Goal: Information Seeking & Learning: Check status

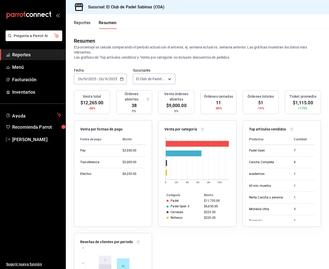
click at [90, 24] on button "Reportes" at bounding box center [82, 24] width 17 height 9
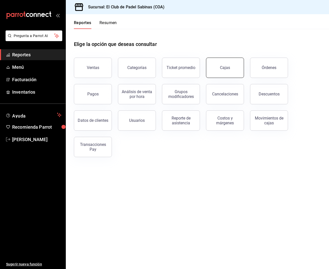
click at [219, 64] on link "Cajas" at bounding box center [225, 68] width 38 height 20
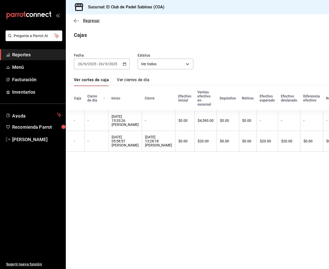
click at [90, 21] on span "Regresar" at bounding box center [91, 20] width 17 height 5
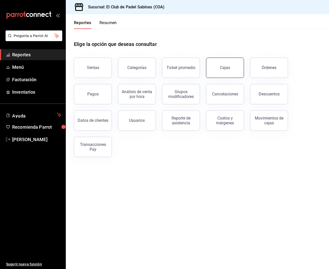
click at [225, 67] on div "Cajas" at bounding box center [225, 68] width 10 height 6
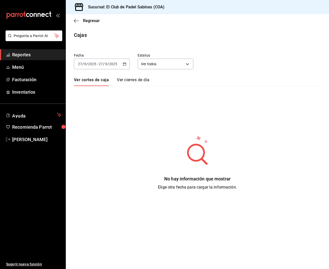
click at [120, 64] on div "2025-09-27 27 / 9 / 2025 - 2025-09-27 27 / 9 / 2025" at bounding box center [102, 64] width 56 height 11
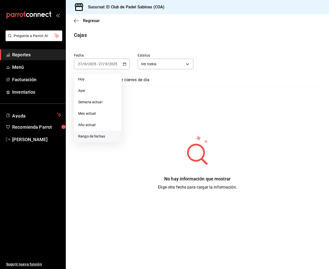
click at [97, 135] on span "Rango de fechas" at bounding box center [97, 136] width 39 height 5
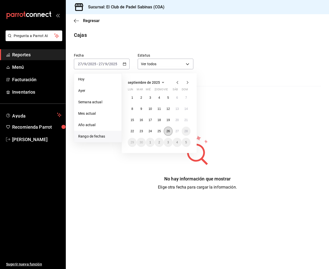
click at [168, 133] on button "26" at bounding box center [168, 130] width 9 height 9
click at [175, 133] on button "27" at bounding box center [177, 130] width 9 height 9
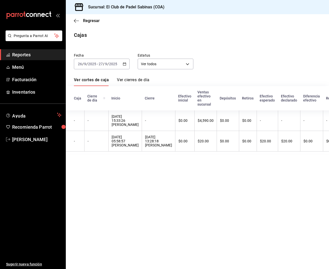
click at [143, 81] on link "Ver cierres de día" at bounding box center [133, 81] width 32 height 9
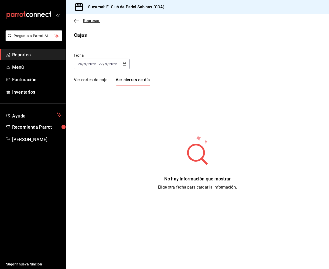
click at [95, 19] on span "Regresar" at bounding box center [91, 20] width 17 height 5
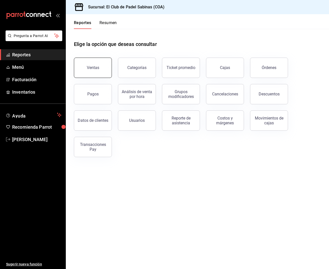
click at [86, 65] on button "Ventas" at bounding box center [93, 68] width 38 height 20
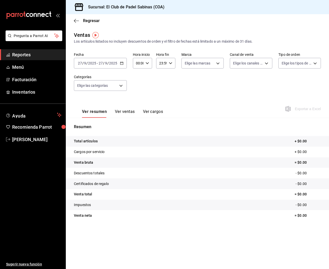
click at [118, 112] on button "Ver ventas" at bounding box center [125, 113] width 20 height 9
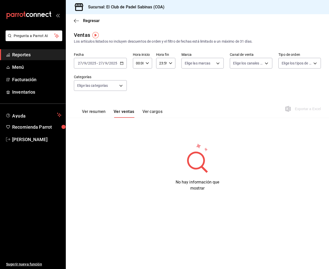
click at [117, 63] on div "2025-09-27 27 / 9 / 2025" at bounding box center [108, 63] width 20 height 4
click at [104, 124] on span "Rango de fechas" at bounding box center [97, 123] width 39 height 5
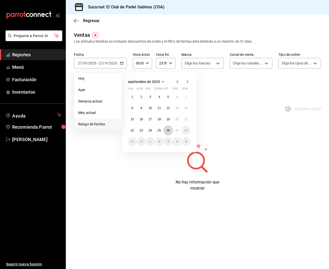
click at [167, 127] on button "26" at bounding box center [168, 130] width 9 height 9
click at [181, 128] on button "27" at bounding box center [177, 130] width 9 height 9
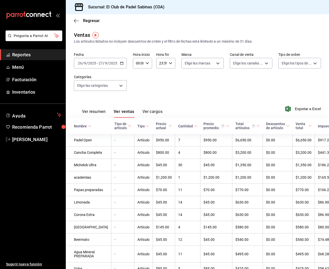
click at [151, 63] on div "00:00 Hora inicio" at bounding box center [142, 63] width 19 height 11
click at [140, 101] on button "15" at bounding box center [138, 97] width 8 height 10
type input "15:00"
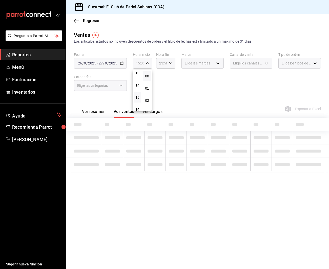
scroll to position [161, 0]
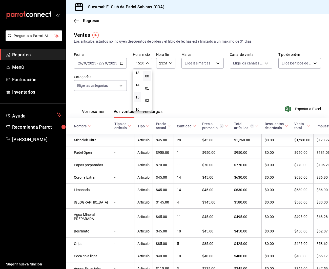
click at [201, 88] on div at bounding box center [164, 134] width 329 height 269
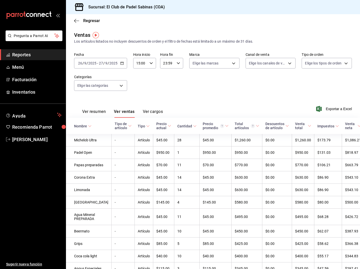
scroll to position [0, 0]
click at [150, 112] on button "Ver cargos" at bounding box center [153, 113] width 20 height 9
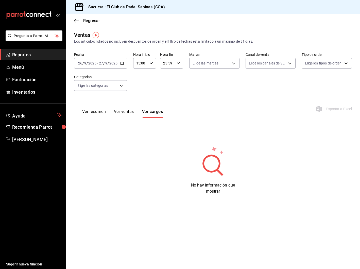
click at [102, 112] on button "Ver resumen" at bounding box center [94, 113] width 24 height 9
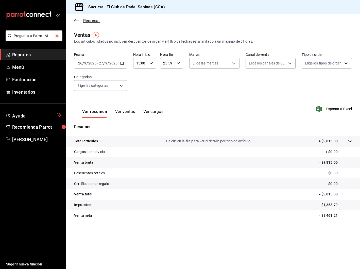
click at [83, 21] on span "Regresar" at bounding box center [91, 20] width 17 height 5
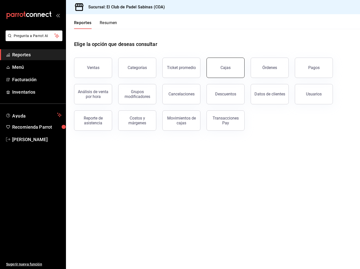
click at [209, 68] on link "Cajas" at bounding box center [225, 68] width 38 height 20
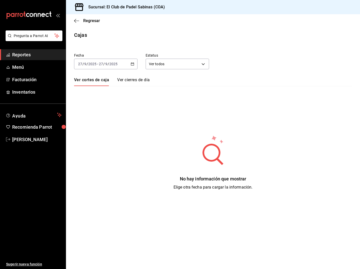
click at [130, 63] on div "[DATE] [DATE] - [DATE] [DATE]" at bounding box center [105, 64] width 63 height 11
click at [98, 138] on span "Rango de fechas" at bounding box center [97, 136] width 39 height 5
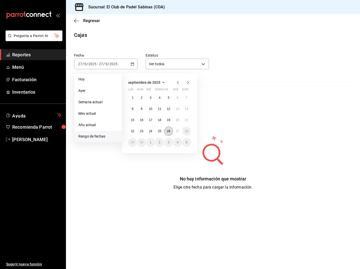
click at [168, 133] on abbr "26" at bounding box center [168, 131] width 3 height 4
click at [173, 132] on button "27" at bounding box center [177, 130] width 9 height 9
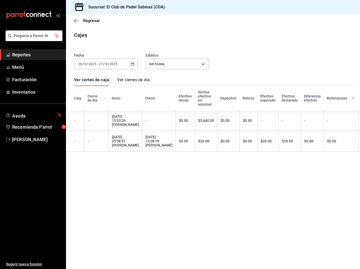
click at [136, 78] on link "Ver cierres de día" at bounding box center [133, 81] width 32 height 9
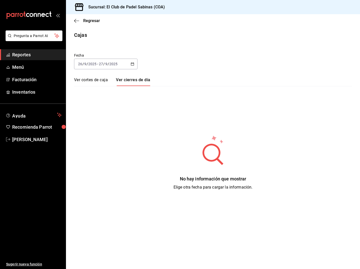
click at [100, 82] on link "Ver cortes de caja" at bounding box center [91, 81] width 34 height 9
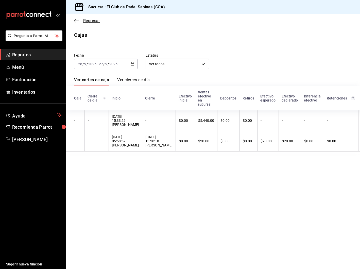
click at [84, 20] on span "Regresar" at bounding box center [91, 20] width 17 height 5
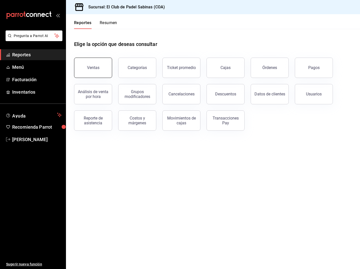
click at [98, 72] on button "Ventas" at bounding box center [93, 68] width 38 height 20
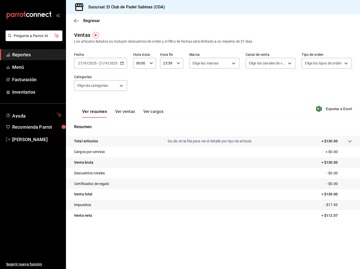
click at [123, 63] on icon "button" at bounding box center [122, 63] width 4 height 4
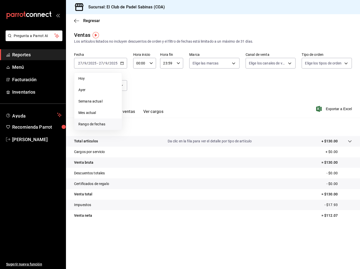
click at [92, 123] on span "Rango de fechas" at bounding box center [97, 123] width 39 height 5
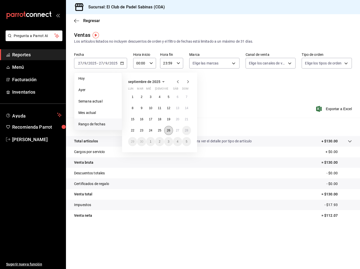
click at [170, 129] on abbr "26" at bounding box center [168, 130] width 3 height 4
click at [177, 130] on abbr "27" at bounding box center [177, 130] width 3 height 4
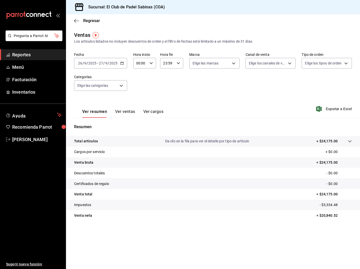
click at [150, 65] on icon "button" at bounding box center [151, 63] width 4 height 4
click at [138, 90] on span "15" at bounding box center [139, 88] width 4 height 4
type input "15:00"
click at [179, 87] on div at bounding box center [180, 134] width 360 height 269
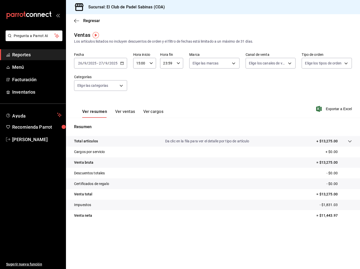
click at [127, 114] on button "Ver ventas" at bounding box center [125, 113] width 20 height 9
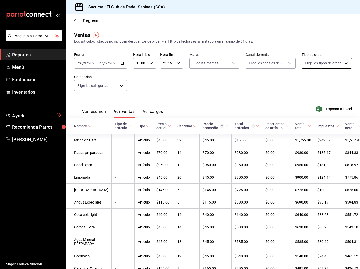
click at [323, 60] on body "Pregunta a Parrot AI Reportes Menú Facturación Inventarios Ayuda Recomienda Par…" at bounding box center [180, 134] width 360 height 269
click at [308, 81] on input "checkbox" at bounding box center [307, 83] width 5 height 5
checkbox input "true"
type input "ae0854a8-6b3a-4b6d-a603-5162886ee4a9,bce87de8-6a6b-4149-94b4-4e04397cc3a9,a8113…"
checkbox input "true"
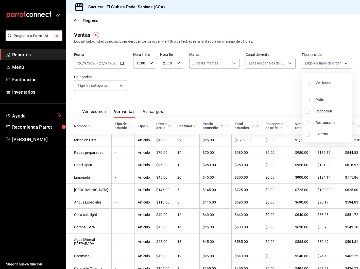
checkbox input "true"
click at [281, 63] on div at bounding box center [180, 134] width 360 height 269
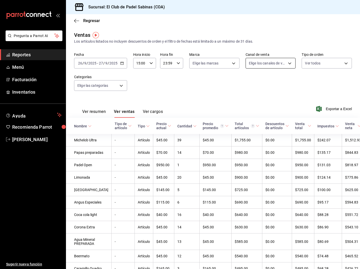
click at [286, 63] on body "Pregunta a Parrot AI Reportes Menú Facturación Inventarios Ayuda Recomienda Par…" at bounding box center [180, 134] width 360 height 269
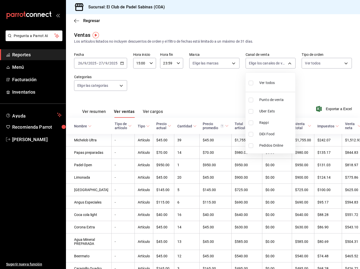
click at [235, 66] on div at bounding box center [180, 134] width 360 height 269
click at [233, 62] on body "Pregunta a Parrot AI Reportes Menú Facturación Inventarios Ayuda Recomienda Par…" at bounding box center [180, 134] width 360 height 269
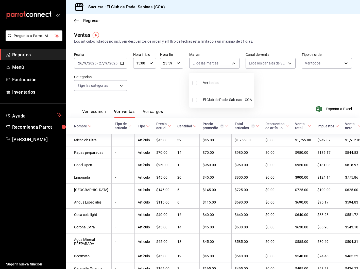
click at [116, 89] on div at bounding box center [180, 134] width 360 height 269
click at [120, 88] on body "Pregunta a Parrot AI Reportes Menú Facturación Inventarios Ayuda Recomienda Par…" at bounding box center [180, 134] width 360 height 269
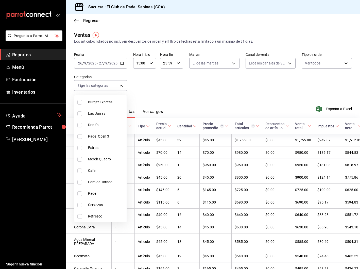
scroll to position [51, 0]
click at [86, 192] on li "Padel" at bounding box center [100, 193] width 52 height 11
type input "efc3b7c4-eb51-42a8-866d-d080aa263954"
checkbox input "true"
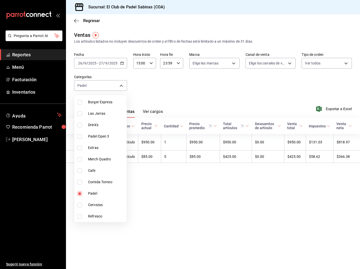
click at [229, 102] on div at bounding box center [180, 134] width 360 height 269
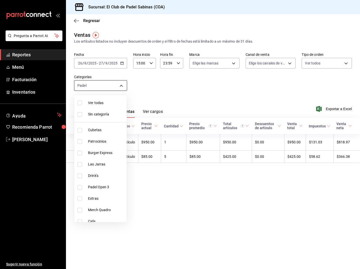
click at [114, 82] on body "Pregunta a Parrot AI Reportes Menú Facturación Inventarios Ayuda Recomienda Par…" at bounding box center [180, 134] width 360 height 269
click at [108, 105] on li "Ver todas" at bounding box center [100, 102] width 52 height 11
type input "3d786e24-dc1d-45b4-adda-6f9c0e9fd4e7,1cf5ca19-b9c5-48c8-bbf4-83b4d375dc0e,cb34e…"
checkbox input "true"
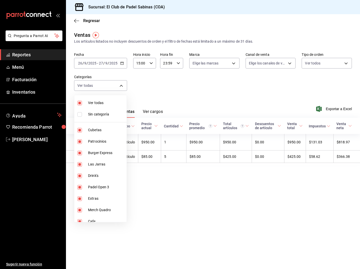
checkbox input "true"
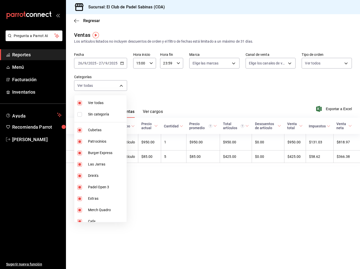
checkbox input "true"
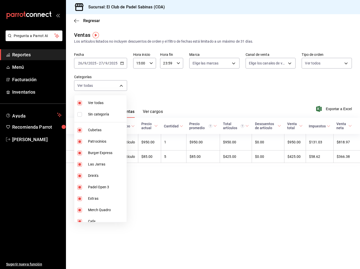
checkbox input "true"
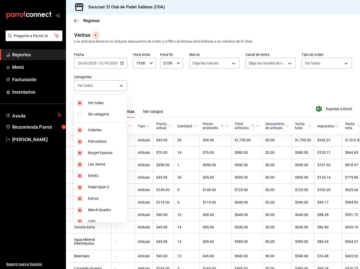
click at [163, 99] on div at bounding box center [180, 134] width 360 height 269
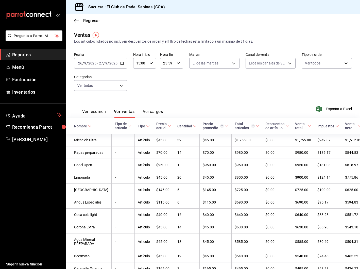
click at [161, 110] on button "Ver cargos" at bounding box center [153, 113] width 20 height 9
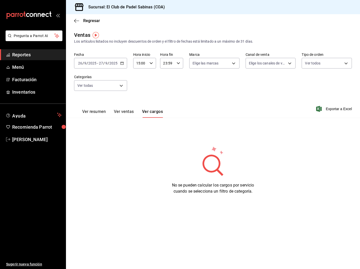
click at [136, 113] on div "Ver resumen Ver ventas Ver cargos" at bounding box center [122, 113] width 81 height 9
click at [127, 112] on button "Ver ventas" at bounding box center [124, 113] width 20 height 9
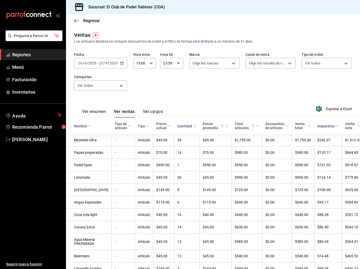
click at [94, 113] on button "Ver resumen" at bounding box center [94, 113] width 24 height 9
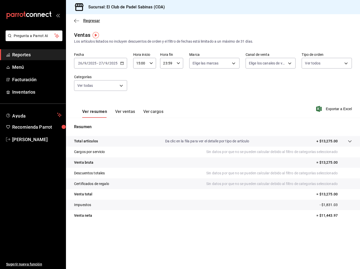
click at [87, 19] on span "Regresar" at bounding box center [91, 20] width 17 height 5
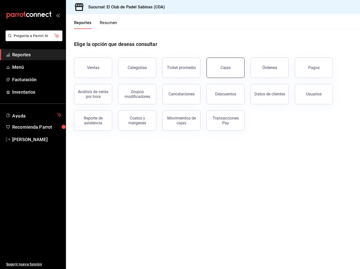
click at [234, 69] on link "Cajas" at bounding box center [225, 68] width 38 height 20
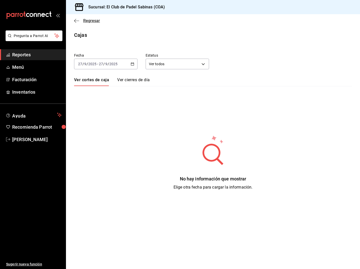
click at [92, 19] on span "Regresar" at bounding box center [91, 20] width 17 height 5
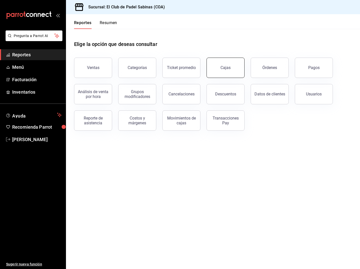
click at [227, 75] on link "Cajas" at bounding box center [225, 68] width 38 height 20
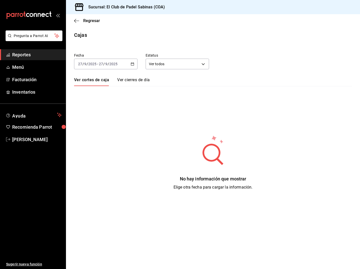
click at [134, 64] on div "[DATE] [DATE] - [DATE] [DATE]" at bounding box center [105, 64] width 63 height 11
click at [95, 138] on span "Rango de fechas" at bounding box center [97, 136] width 39 height 5
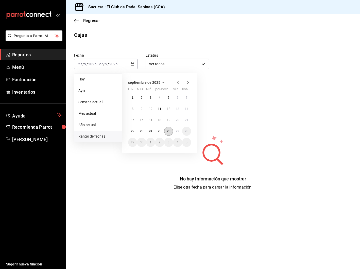
click at [171, 130] on button "26" at bounding box center [168, 130] width 9 height 9
click at [179, 131] on abbr "27" at bounding box center [177, 131] width 3 height 4
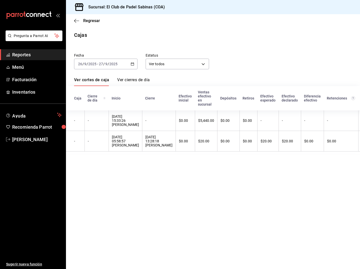
click at [242, 82] on div "Ver cortes de caja Ver cierres de día" at bounding box center [213, 81] width 278 height 9
click at [301, 33] on div "Cajas" at bounding box center [213, 35] width 294 height 8
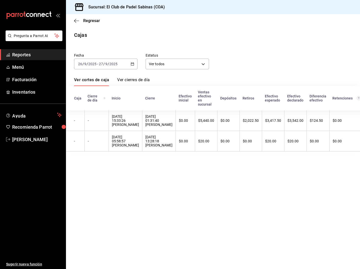
click at [208, 38] on div "Cajas" at bounding box center [213, 35] width 294 height 8
click at [89, 101] on div "Cierre de día" at bounding box center [96, 98] width 18 height 8
click at [339, 103] on th "Retenciones" at bounding box center [346, 98] width 34 height 24
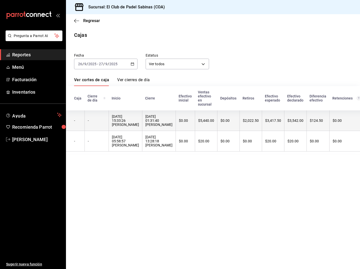
click at [243, 119] on div "$2,022.50" at bounding box center [251, 120] width 16 height 4
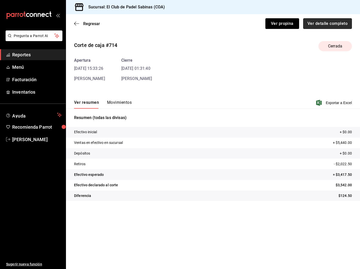
click at [337, 27] on button "Ver detalle completo" at bounding box center [327, 23] width 49 height 11
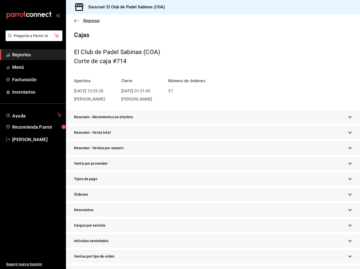
click at [85, 19] on span "Regresar" at bounding box center [91, 20] width 17 height 5
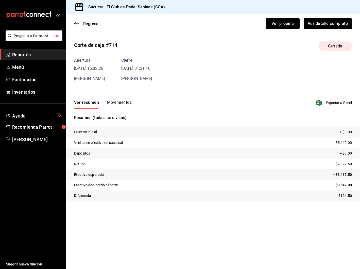
click at [109, 98] on div "Ver resumen Movimientos Exportar a Excel" at bounding box center [213, 101] width 294 height 15
click at [112, 102] on button "Movimientos" at bounding box center [119, 104] width 25 height 9
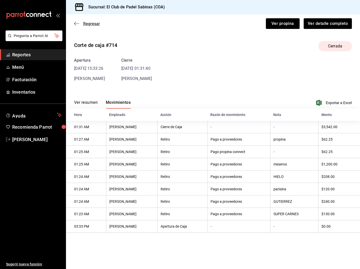
click at [86, 23] on span "Regresar" at bounding box center [91, 23] width 17 height 5
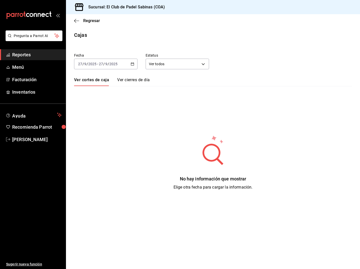
click at [86, 23] on div "Regresar" at bounding box center [213, 20] width 294 height 13
click at [90, 22] on span "Regresar" at bounding box center [91, 20] width 17 height 5
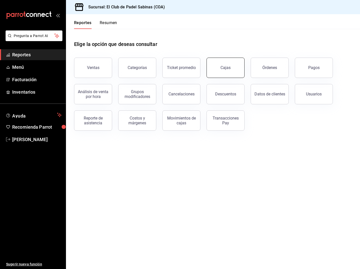
click at [233, 70] on link "Cajas" at bounding box center [225, 68] width 38 height 20
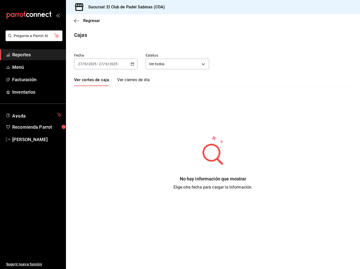
click at [109, 63] on input "2025" at bounding box center [113, 64] width 9 height 4
click at [134, 63] on div "[DATE] [DATE] - [DATE] [DATE]" at bounding box center [105, 64] width 63 height 11
click at [101, 135] on span "Rango de fechas" at bounding box center [97, 136] width 39 height 5
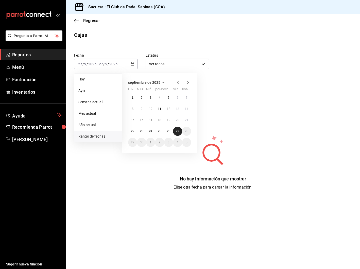
drag, startPoint x: 168, startPoint y: 129, endPoint x: 177, endPoint y: 131, distance: 9.0
click at [168, 129] on abbr "26" at bounding box center [168, 131] width 3 height 4
click at [177, 131] on abbr "27" at bounding box center [177, 131] width 3 height 4
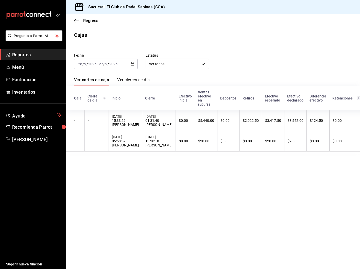
scroll to position [1, 0]
